Goal: Communication & Community: Answer question/provide support

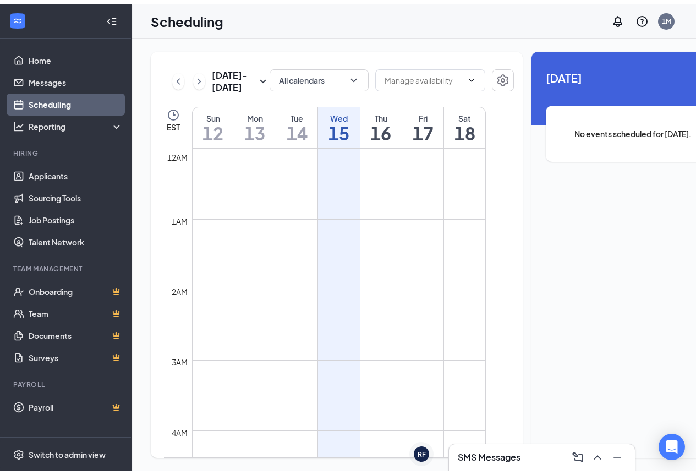
scroll to position [541, 0]
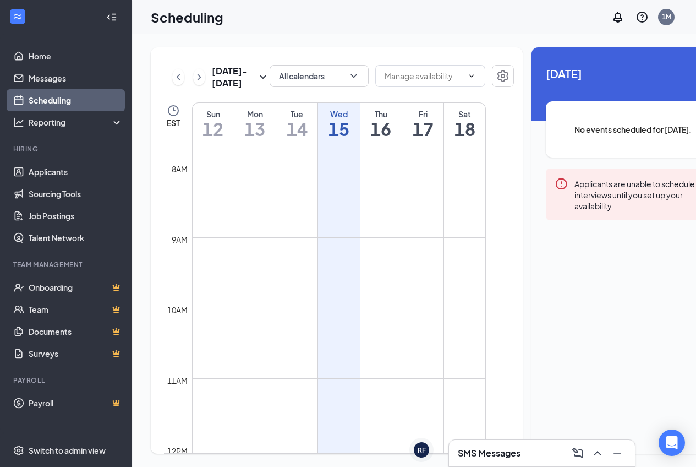
click at [502, 448] on h3 "SMS Messages" at bounding box center [489, 453] width 63 height 12
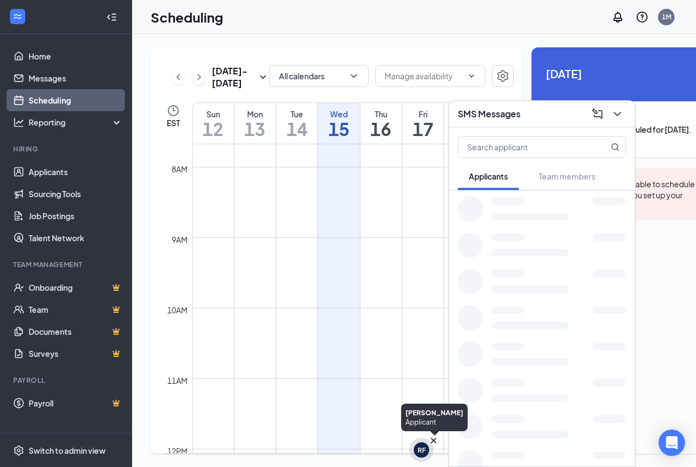
click at [422, 451] on div "RF" at bounding box center [422, 449] width 8 height 9
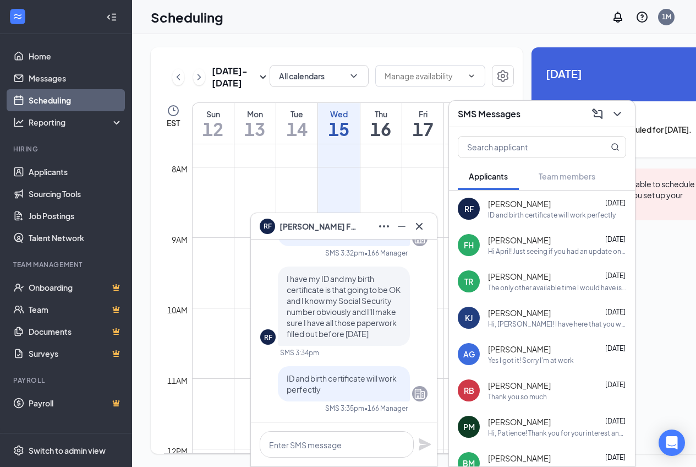
click at [553, 240] on div "[PERSON_NAME] [DATE]" at bounding box center [557, 240] width 138 height 11
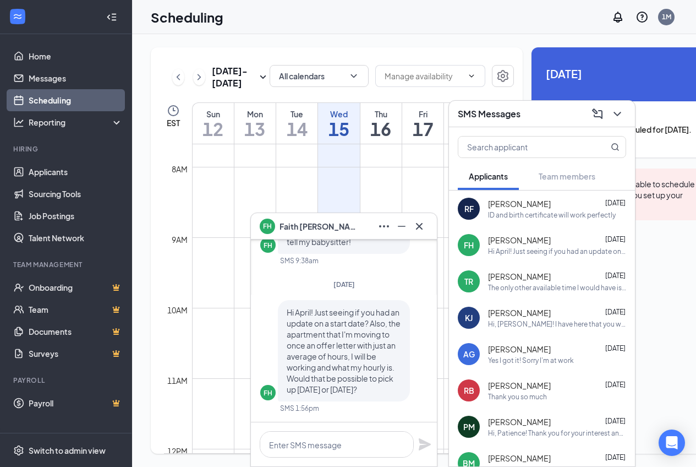
click at [311, 226] on span "[PERSON_NAME]" at bounding box center [318, 226] width 77 height 12
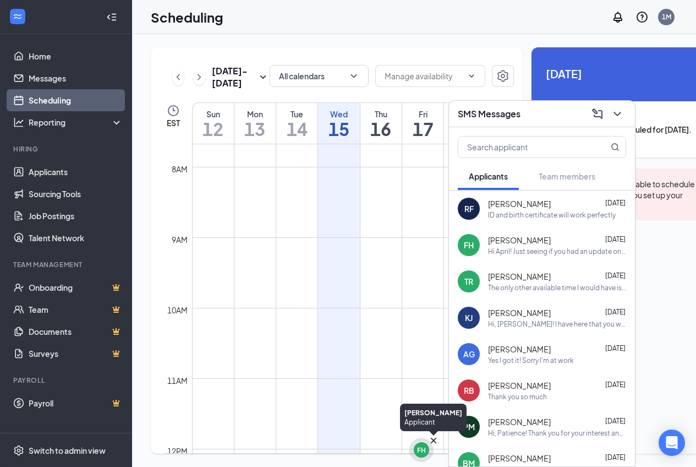
click at [418, 447] on div "FH" at bounding box center [421, 449] width 9 height 9
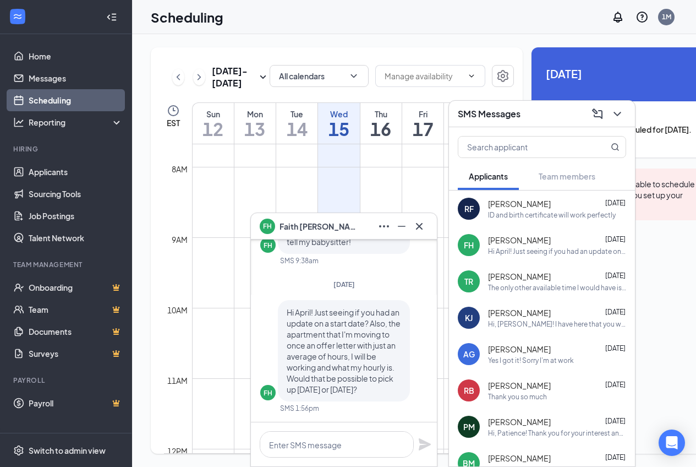
click at [383, 230] on icon "Ellipses" at bounding box center [384, 226] width 13 height 13
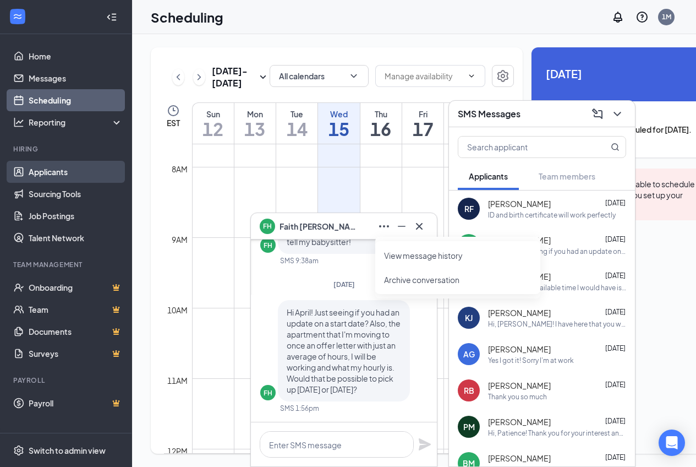
click at [50, 173] on link "Applicants" at bounding box center [76, 172] width 94 height 22
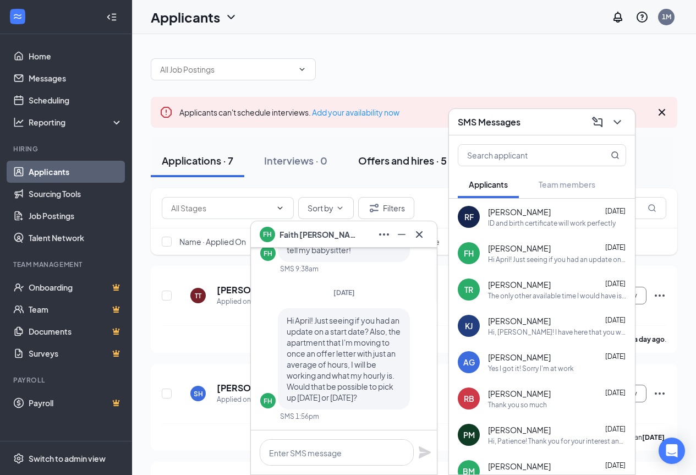
click at [390, 176] on button "Offers and hires · 5" at bounding box center [402, 160] width 111 height 33
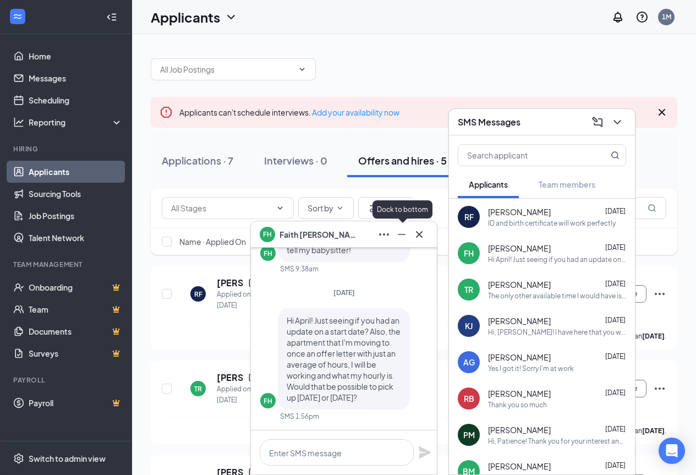
click at [404, 238] on icon "Minimize" at bounding box center [401, 234] width 13 height 13
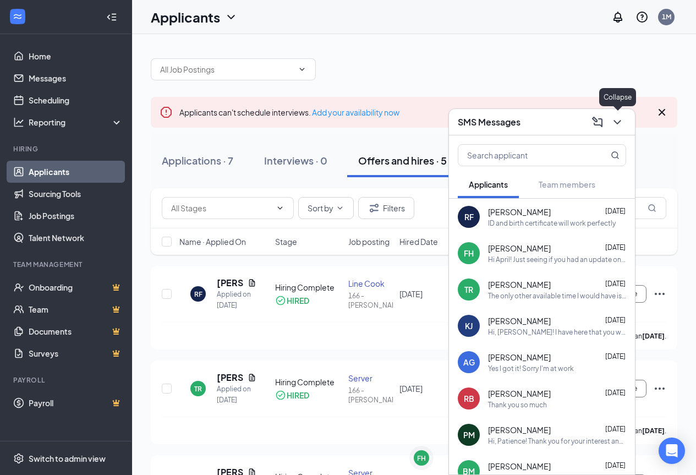
click at [624, 122] on button at bounding box center [618, 122] width 18 height 18
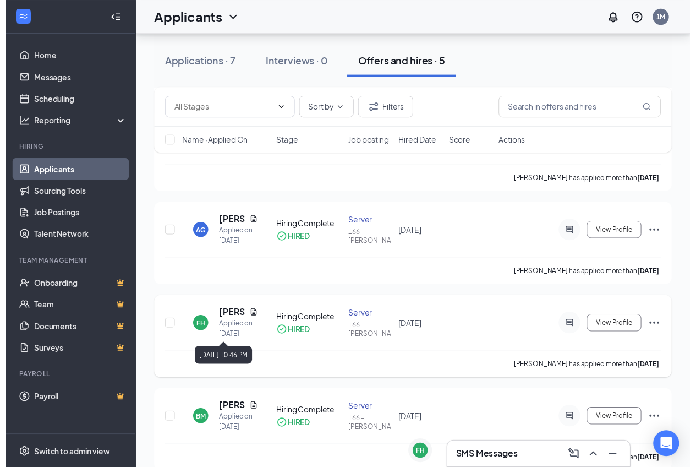
scroll to position [266, 0]
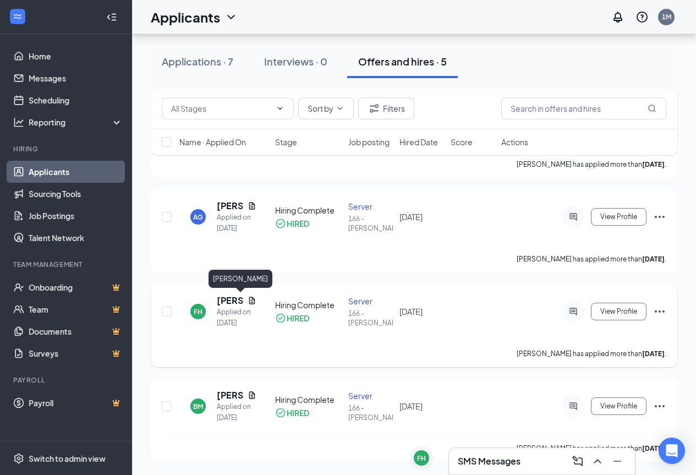
click at [219, 301] on h5 "[PERSON_NAME]" at bounding box center [230, 301] width 26 height 12
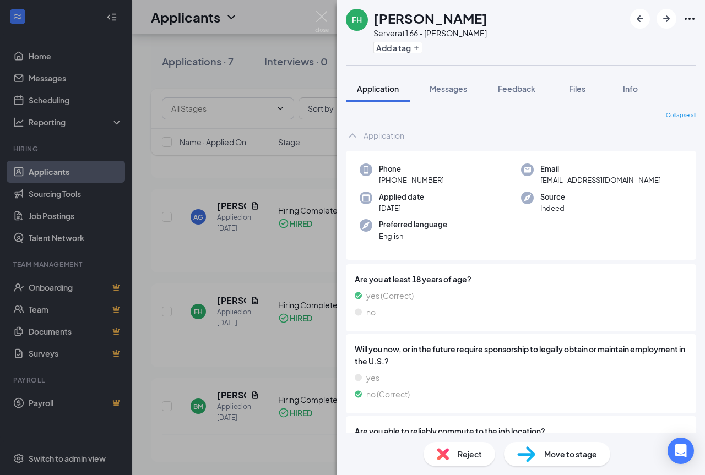
click at [325, 23] on img at bounding box center [322, 21] width 14 height 21
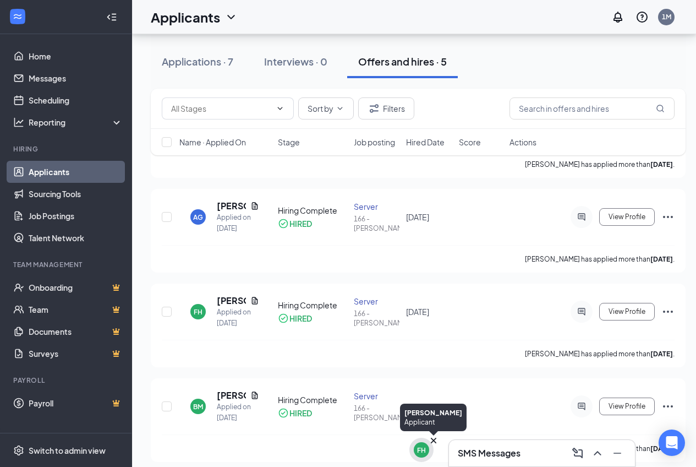
click at [413, 455] on div "FH" at bounding box center [422, 450] width 24 height 24
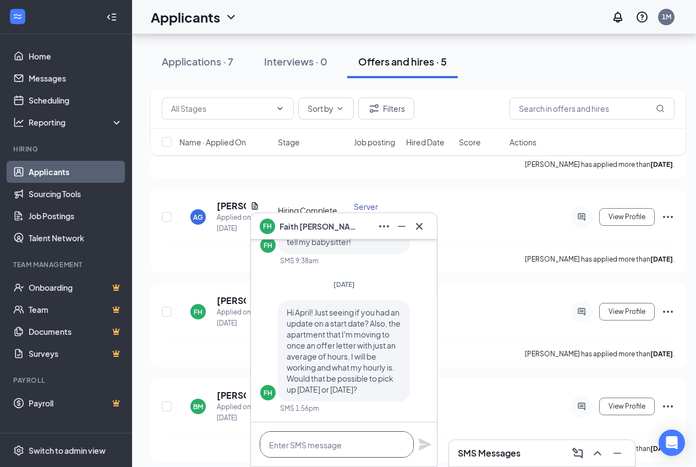
click at [329, 448] on textarea at bounding box center [337, 444] width 154 height 26
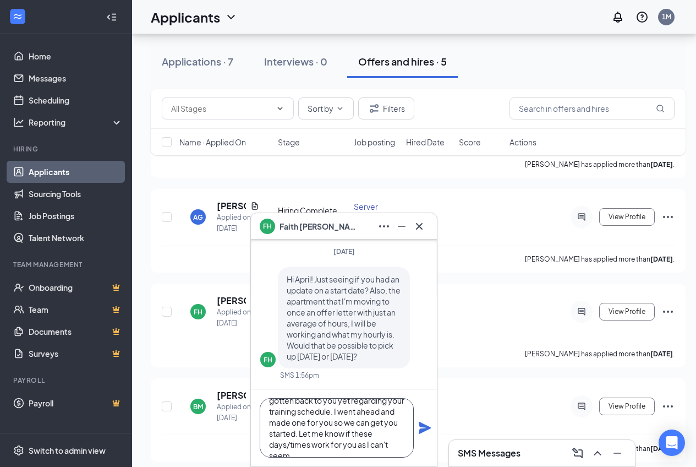
scroll to position [56, 0]
click at [319, 446] on textarea "Hello, I tried to call but figured messaging may be easiest. I wasn't sure if A…" at bounding box center [337, 427] width 154 height 59
click at [354, 446] on textarea "Hello, I tried to call but figured messaging may be easiest. I wasn't sure if A…" at bounding box center [337, 427] width 154 height 59
type textarea "Hello, I tried to call but figured messaging may be easiest. I wasn't sure if A…"
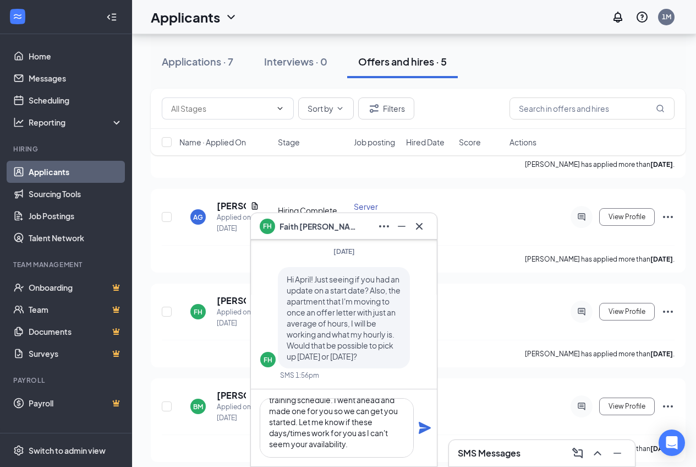
click at [421, 430] on icon "Plane" at bounding box center [425, 428] width 12 height 12
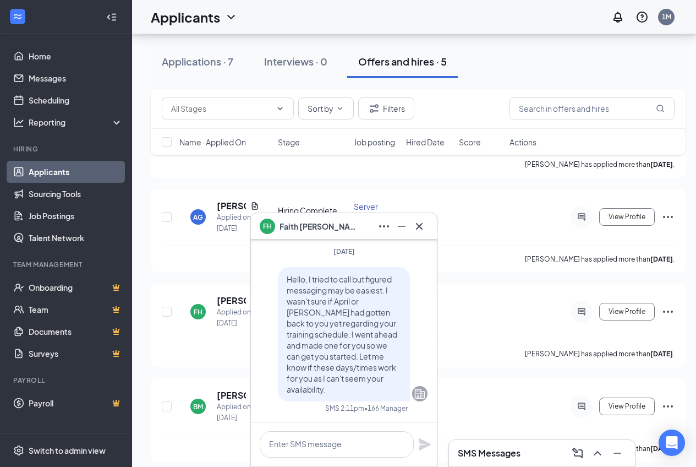
scroll to position [0, 0]
click at [299, 442] on textarea at bounding box center [337, 444] width 154 height 26
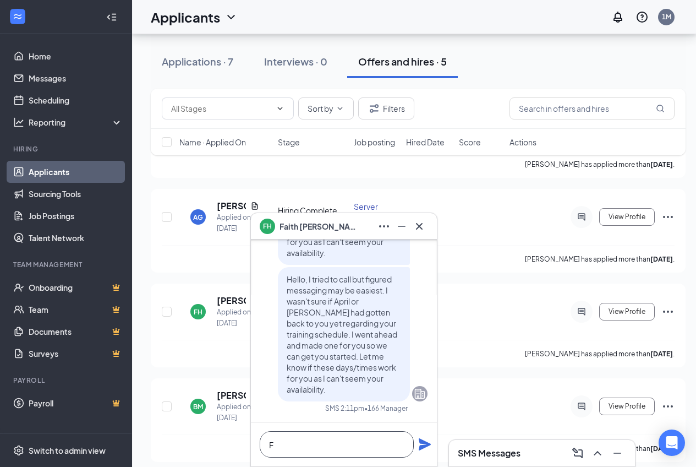
scroll to position [1, 0]
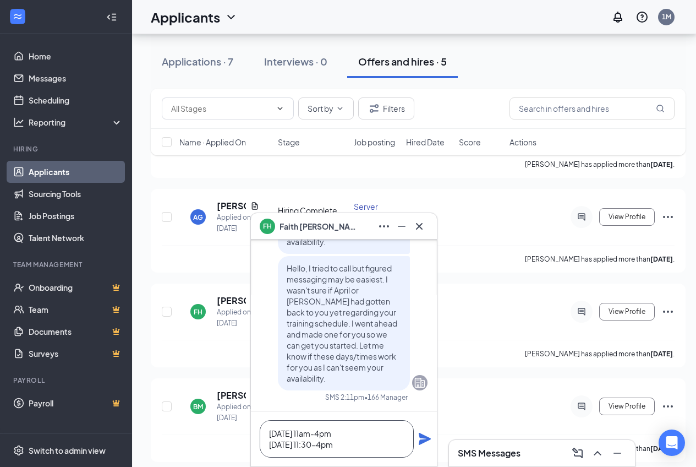
click at [341, 446] on textarea "[DATE] 11am-4pm [DATE] 11:30-4pm" at bounding box center [337, 438] width 154 height 37
click at [382, 438] on textarea "[DATE] 11am-4pm [DATE] 11:30am-4pm" at bounding box center [337, 438] width 154 height 37
click at [379, 444] on textarea "[DATE] 11am-4pm [DATE] 11:30am-4pm" at bounding box center [337, 438] width 154 height 37
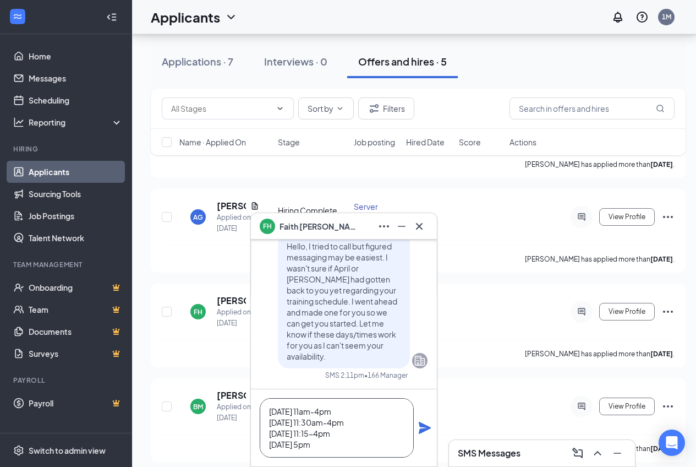
click at [359, 446] on textarea "[DATE] 11am-4pm [DATE] 11:30am-4pm [DATE] 11:15-4pm [DATE] 5pm" at bounding box center [337, 427] width 154 height 59
drag, startPoint x: 359, startPoint y: 446, endPoint x: 388, endPoint y: 445, distance: 28.7
click at [360, 446] on textarea "[DATE] 11am-4pm [DATE] 11:30am-4pm [DATE] 11:15-4pm [DATE] 5pm-11ish [DATE] 4p,…" at bounding box center [337, 427] width 154 height 59
type textarea "[DATE] 11am-4pm [DATE] 11:30am-4pm [DATE] 11:15-4pm [DATE] 5pm-11ish [DATE] 4p,…"
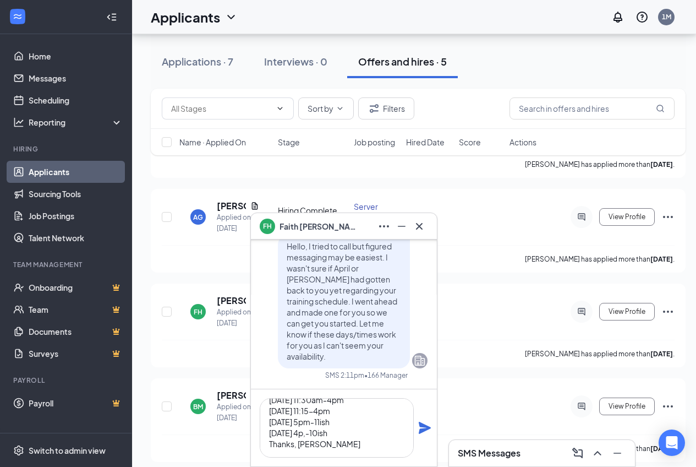
click at [418, 435] on div "[DATE] 11am-4pm [DATE] 11:30am-4pm [DATE] 11:15-4pm [DATE] 5pm-11ish [DATE] 4p,…" at bounding box center [344, 427] width 186 height 77
click at [420, 433] on icon "Plane" at bounding box center [425, 428] width 12 height 12
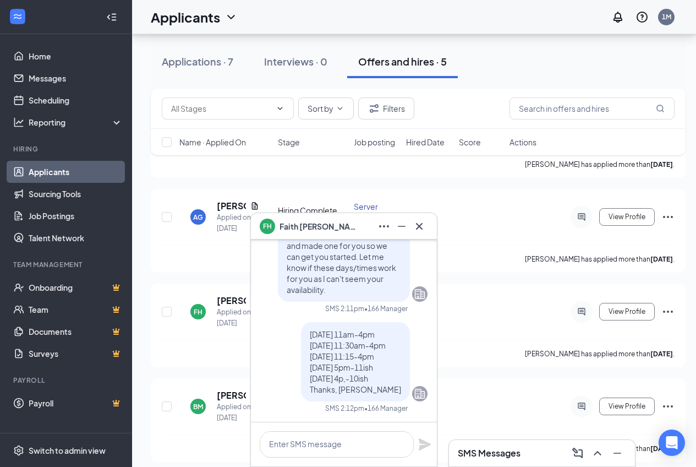
scroll to position [0, 0]
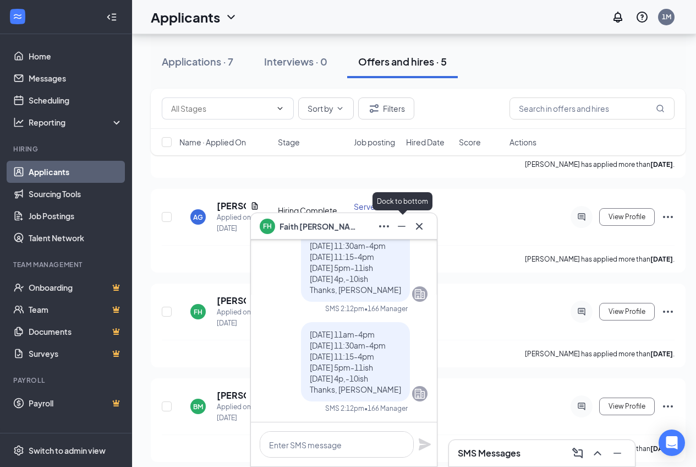
click at [397, 229] on icon "Minimize" at bounding box center [401, 226] width 13 height 13
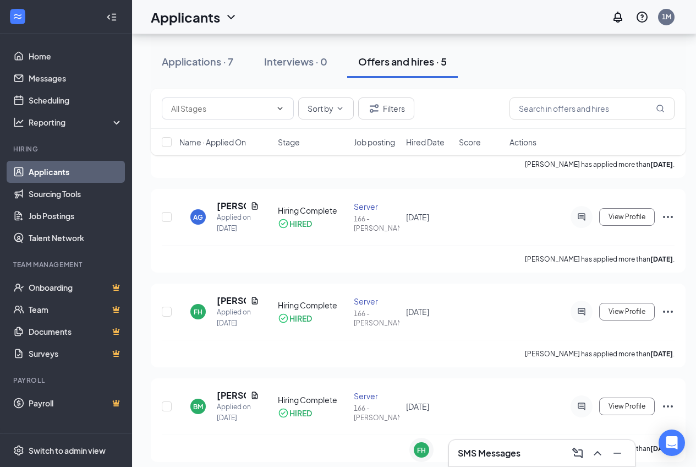
click at [523, 454] on div "SMS Messages" at bounding box center [542, 453] width 168 height 18
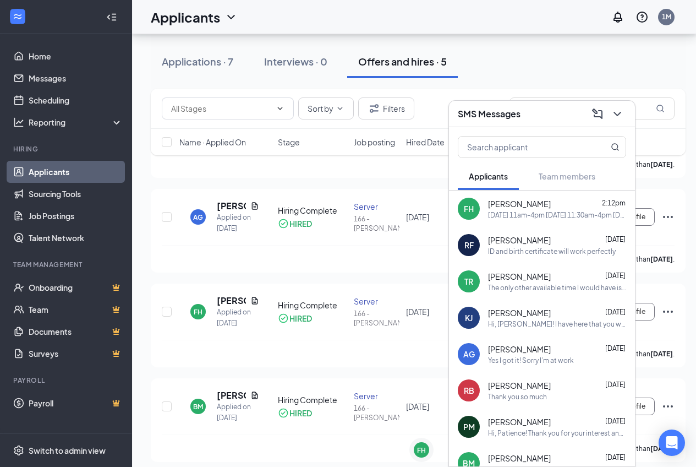
click at [508, 232] on div "RF [PERSON_NAME] [DEMOGRAPHIC_DATA] ID and birth certificate will work perfectly" at bounding box center [542, 245] width 186 height 36
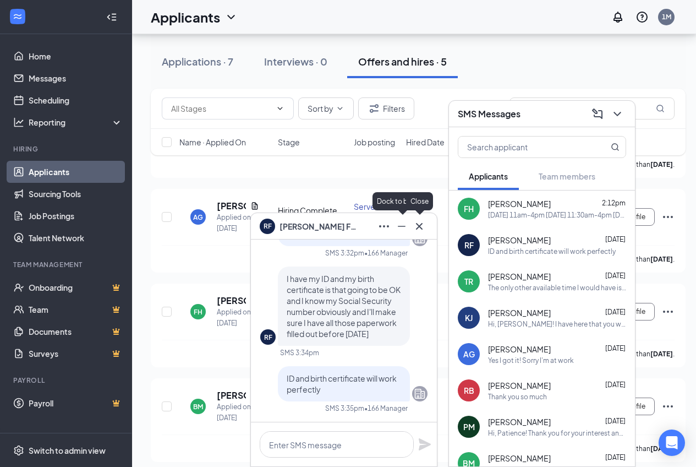
click at [401, 231] on icon "Minimize" at bounding box center [401, 226] width 13 height 13
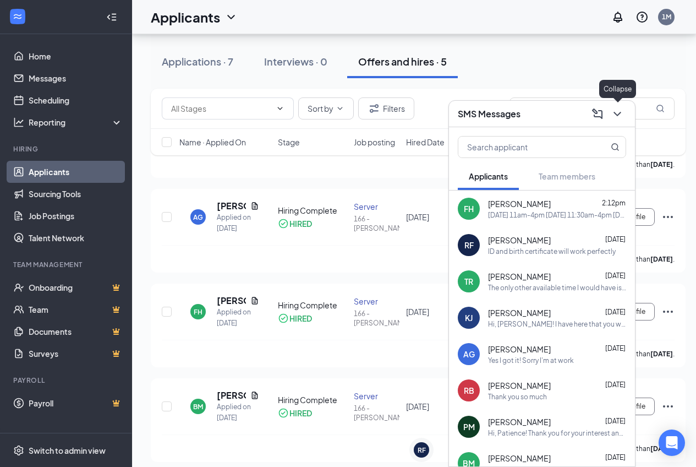
click at [619, 121] on button at bounding box center [618, 114] width 18 height 18
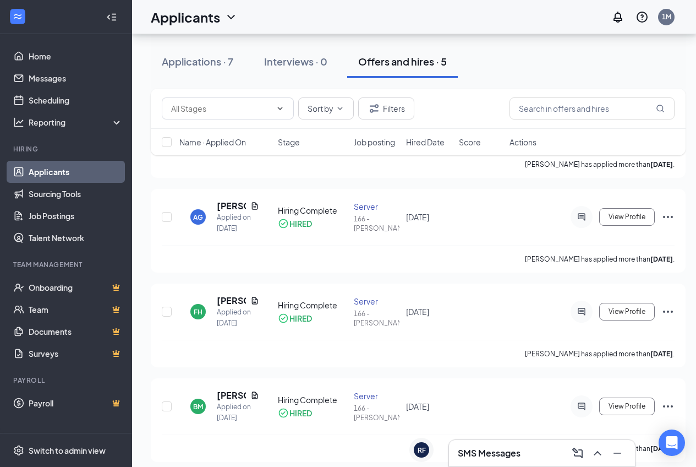
click at [535, 51] on div "Applications · 7 Interviews · 0 Offers and hires · 5" at bounding box center [418, 61] width 535 height 33
click at [558, 443] on div "SMS Messages" at bounding box center [542, 453] width 186 height 26
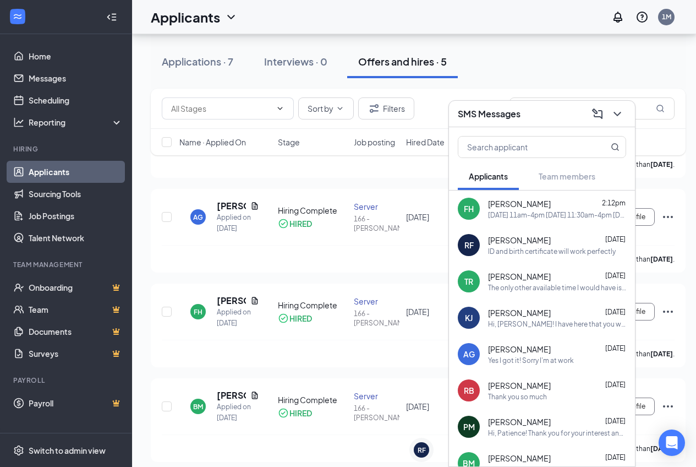
click at [510, 218] on div "[DATE] 11am-4pm [DATE] 11:30am-4pm [DATE] 11:15-4pm [DATE] 5pm-11ish [DATE] 4p,…" at bounding box center [557, 214] width 138 height 9
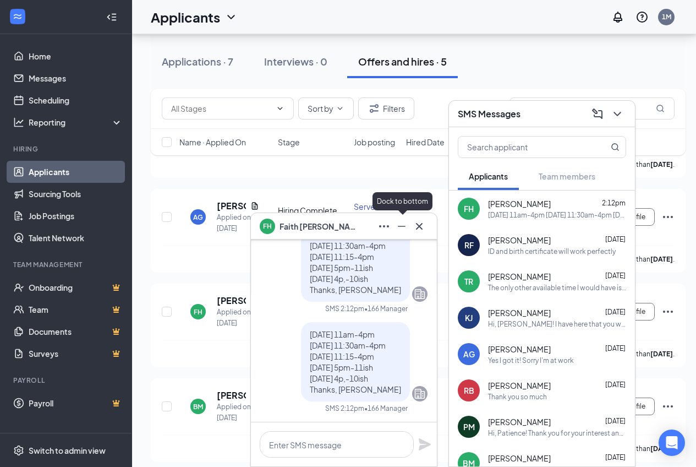
click at [399, 228] on icon "Minimize" at bounding box center [401, 226] width 13 height 13
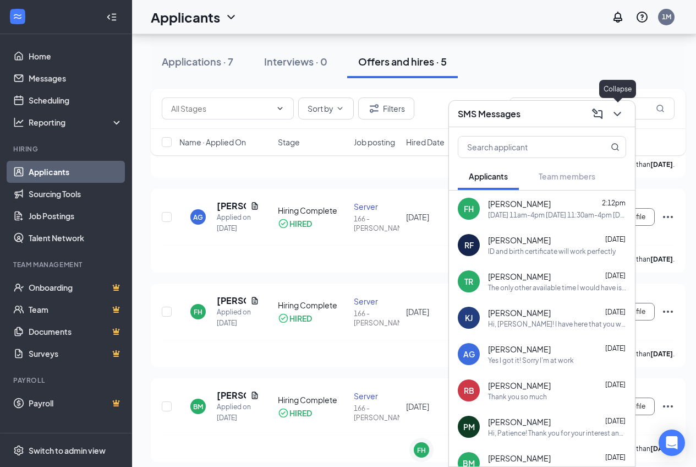
click at [616, 116] on icon "ChevronDown" at bounding box center [617, 113] width 13 height 13
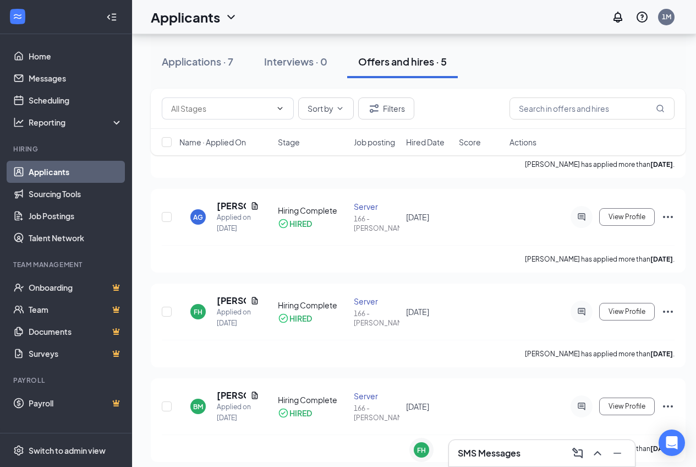
click at [472, 451] on h3 "SMS Messages" at bounding box center [489, 453] width 63 height 12
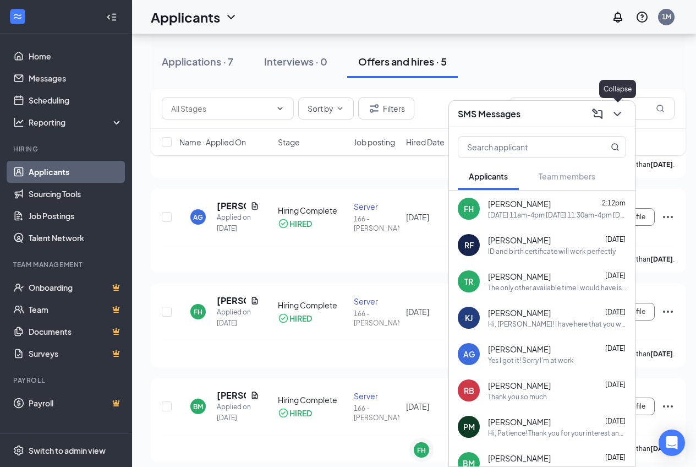
click at [613, 112] on icon "ChevronDown" at bounding box center [617, 113] width 13 height 13
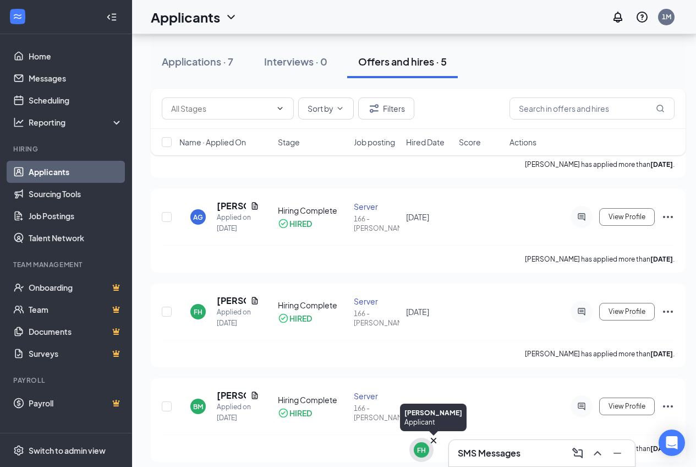
click at [415, 453] on div "FH" at bounding box center [421, 449] width 15 height 15
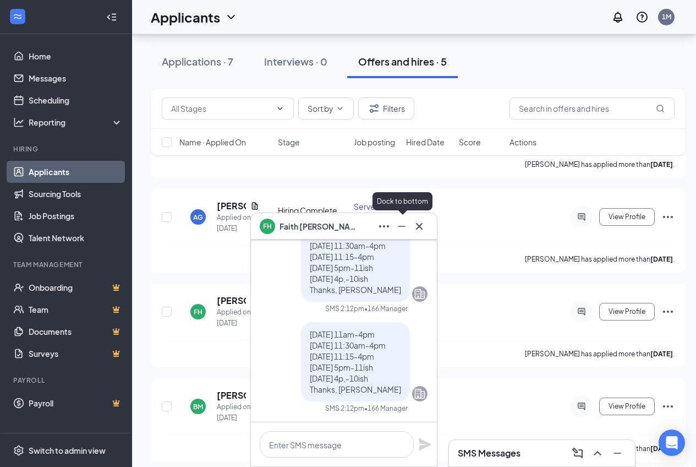
click at [412, 225] on button at bounding box center [420, 226] width 18 height 18
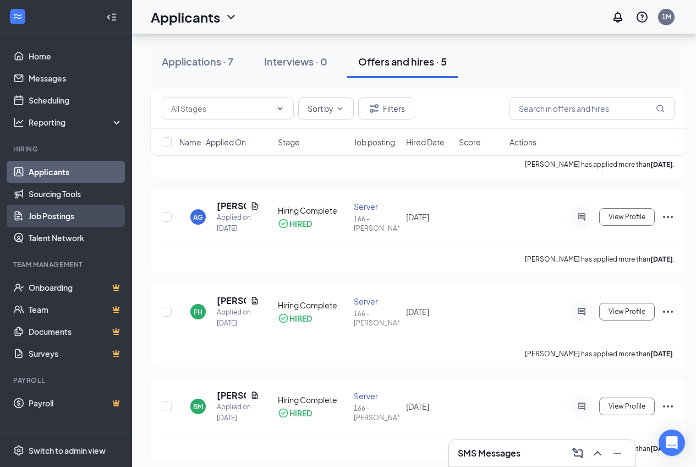
click at [53, 213] on link "Job Postings" at bounding box center [76, 216] width 94 height 22
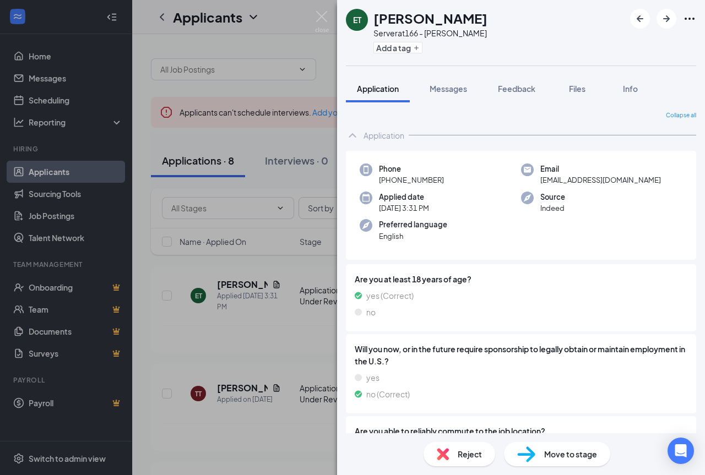
scroll to position [112, 0]
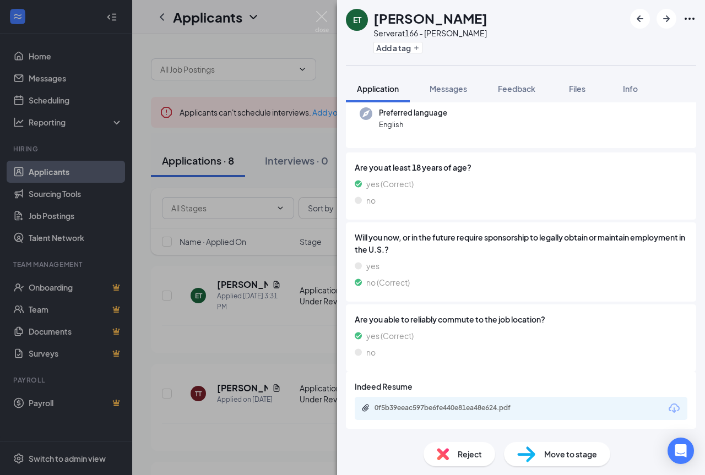
click at [459, 412] on div "0f5b39eeac597be6fe440e81ea48e624.pdf" at bounding box center [451, 408] width 154 height 9
